Goal: Task Accomplishment & Management: Manage account settings

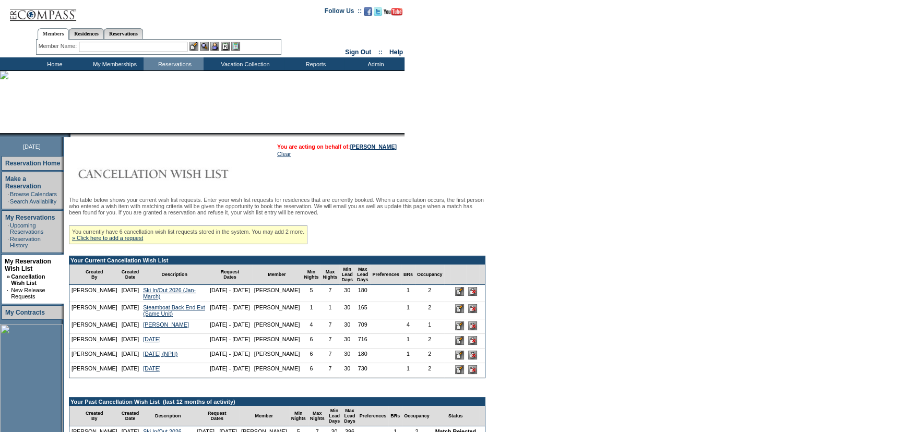
click at [558, 212] on form "Follow Us ::" at bounding box center [452, 435] width 904 height 871
click at [455, 296] on input "image" at bounding box center [459, 291] width 9 height 9
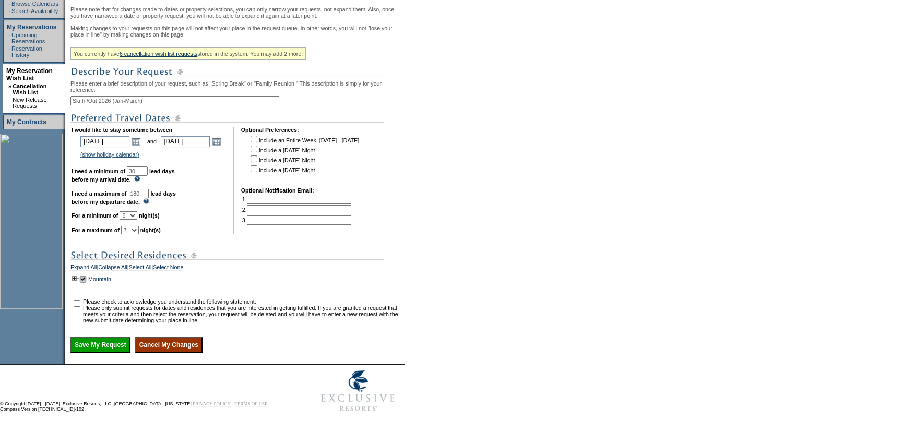
scroll to position [208, 0]
click at [106, 280] on td "Mountain" at bounding box center [99, 278] width 24 height 11
click at [106, 279] on link "Mountain" at bounding box center [99, 279] width 23 height 6
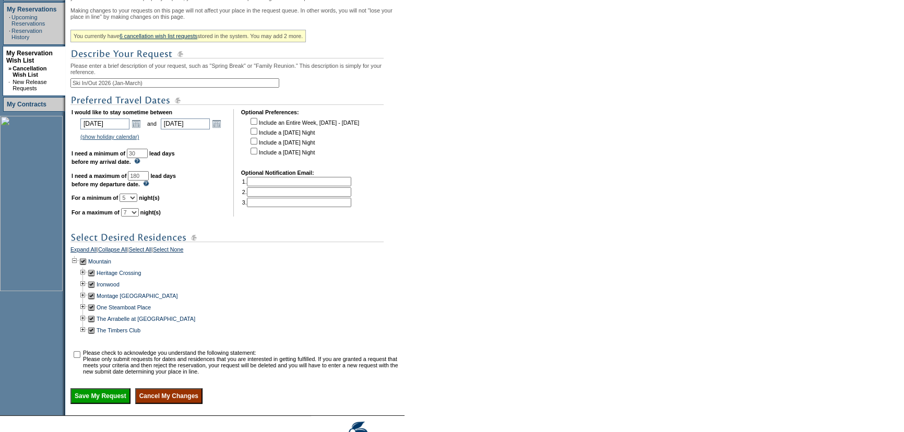
click at [95, 313] on td at bounding box center [91, 307] width 8 height 11
click at [82, 365] on td at bounding box center [76, 362] width 10 height 25
click at [79, 358] on input "checkbox" at bounding box center [77, 354] width 7 height 7
checkbox input "true"
click at [115, 404] on input "Save My Request" at bounding box center [100, 396] width 60 height 16
